Goal: Navigation & Orientation: Find specific page/section

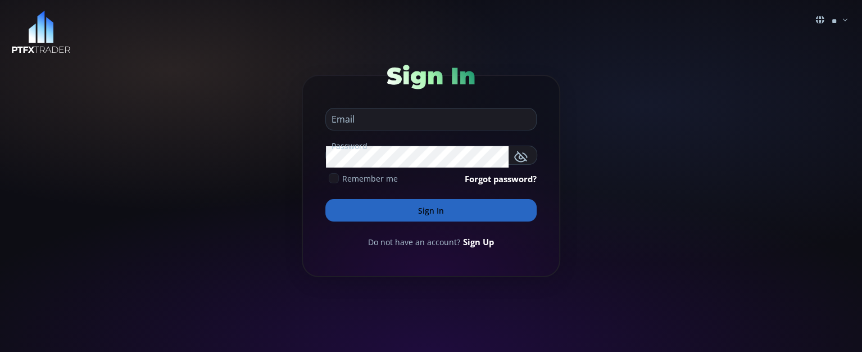
click at [405, 119] on input "email" at bounding box center [428, 118] width 205 height 21
type input "**********"
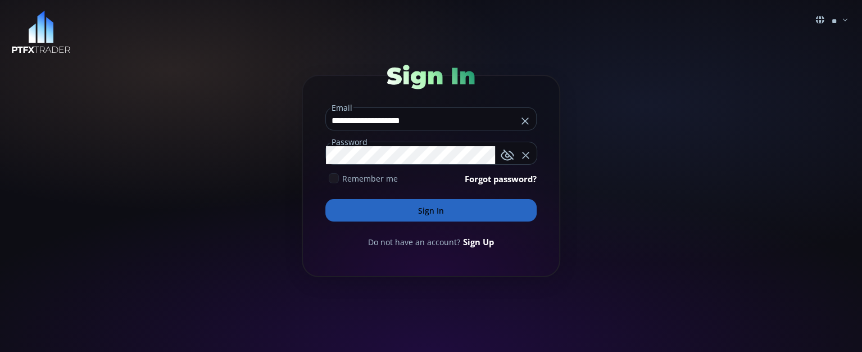
click at [325, 199] on button "Sign In" at bounding box center [430, 210] width 211 height 22
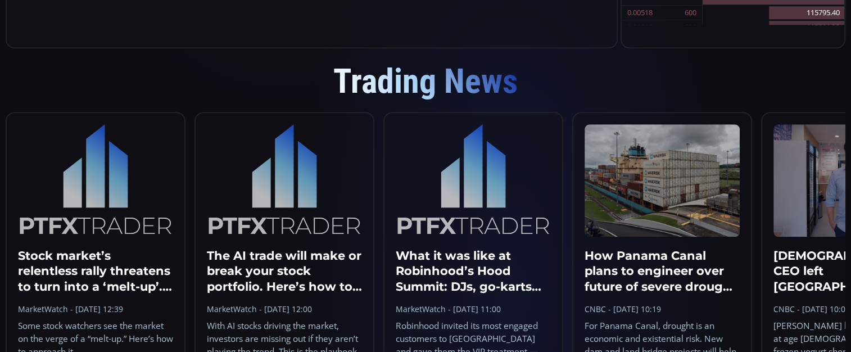
scroll to position [974, 0]
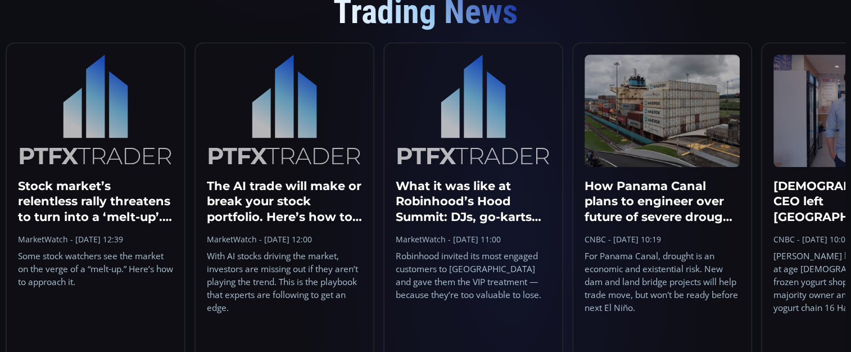
click at [461, 210] on h3 "[DEMOGRAPHIC_DATA] CEO left [GEOGRAPHIC_DATA], bought a 'stale' frozen yogurt c…" at bounding box center [850, 201] width 155 height 46
drag, startPoint x: 799, startPoint y: 280, endPoint x: 747, endPoint y: 277, distance: 51.8
click at [461, 237] on ul "Stock market’s relentless rally threatens to turn into a ‘melt-up’. What’s next…" at bounding box center [426, 224] width 840 height 364
click at [461, 173] on li "How Panama Canal plans to engineer over future of severe drought and climate ch…" at bounding box center [662, 219] width 180 height 355
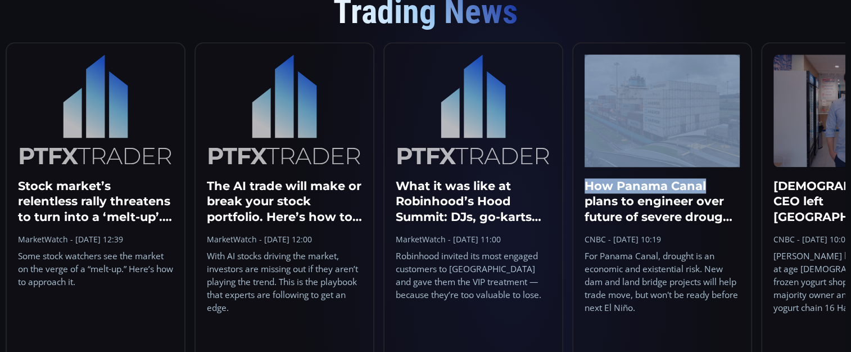
drag, startPoint x: 754, startPoint y: 170, endPoint x: 722, endPoint y: 176, distance: 33.3
click at [461, 174] on ul "Stock market’s relentless rally threatens to turn into a ‘melt-up’. What’s next…" at bounding box center [426, 224] width 840 height 364
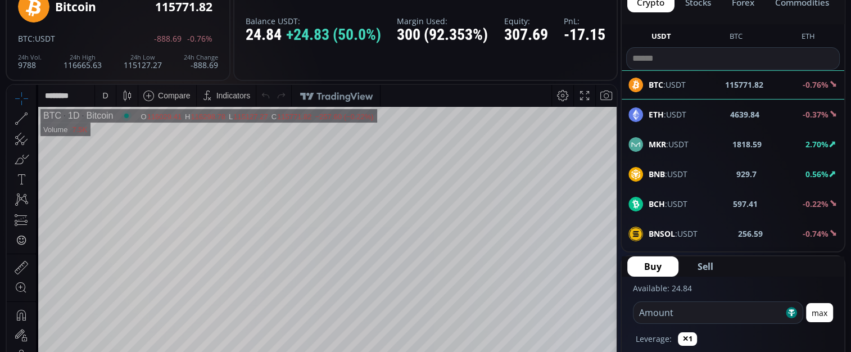
scroll to position [0, 0]
